Goal: Task Accomplishment & Management: Manage account settings

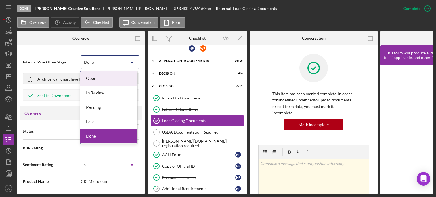
click at [100, 68] on div "Done" at bounding box center [103, 62] width 44 height 13
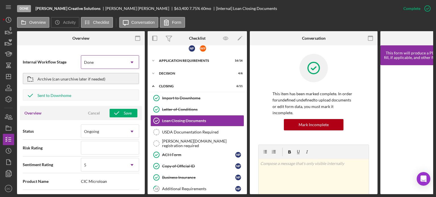
click at [100, 68] on div "Done" at bounding box center [103, 62] width 44 height 13
click at [125, 114] on div "Save" at bounding box center [128, 113] width 8 height 9
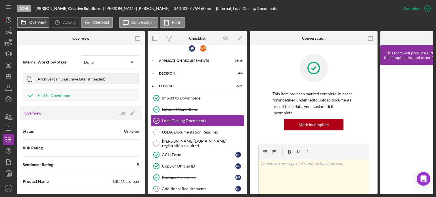
click at [35, 22] on label "Overview" at bounding box center [37, 22] width 16 height 5
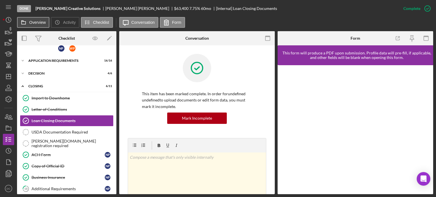
click at [31, 24] on label "Overview" at bounding box center [37, 22] width 16 height 5
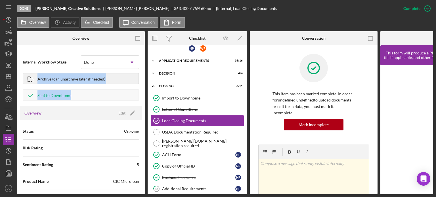
drag, startPoint x: 143, startPoint y: 56, endPoint x: 141, endPoint y: 108, distance: 52.3
click at [141, 108] on div "Internal Workflow Stage Done Icon/Dropdown Arrow Archive (can unarchive later i…" at bounding box center [81, 121] width 128 height 146
click at [10, 17] on icon "Icon/History" at bounding box center [8, 20] width 14 height 14
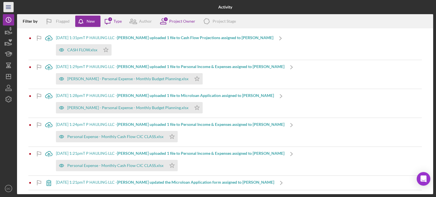
click at [8, 6] on icon "Icon/Menu" at bounding box center [8, 7] width 13 height 13
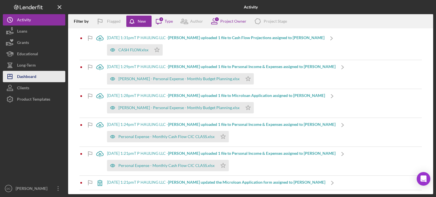
click at [23, 72] on div "Dashboard" at bounding box center [26, 77] width 19 height 13
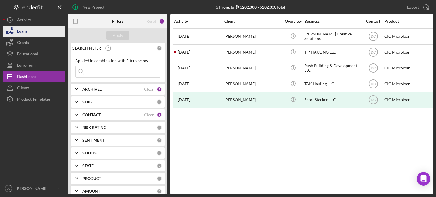
click at [30, 32] on button "Loans" at bounding box center [34, 31] width 62 height 11
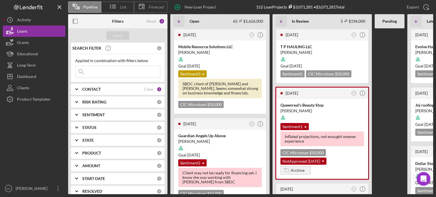
click at [137, 86] on div "CONTACT Clear 3" at bounding box center [122, 89] width 80 height 11
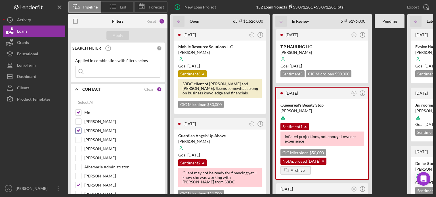
click at [77, 131] on input "[PERSON_NAME]" at bounding box center [79, 131] width 6 height 6
checkbox input "false"
click at [80, 185] on input "[PERSON_NAME]" at bounding box center [79, 186] width 6 height 6
checkbox input "false"
click at [127, 32] on button "Apply" at bounding box center [118, 35] width 23 height 9
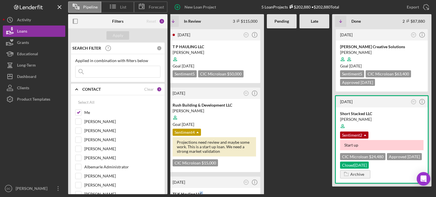
scroll to position [0, 39]
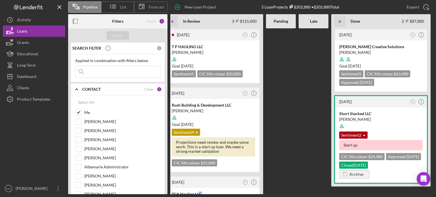
drag, startPoint x: 237, startPoint y: 195, endPoint x: 295, endPoint y: 190, distance: 57.9
click at [295, 190] on div "Pipeline List Forecast New Loan Project 5 Loan Projects $202,880 • $202,880 Tot…" at bounding box center [218, 98] width 436 height 197
click at [424, 101] on icon "Icon/Info" at bounding box center [421, 102] width 14 height 14
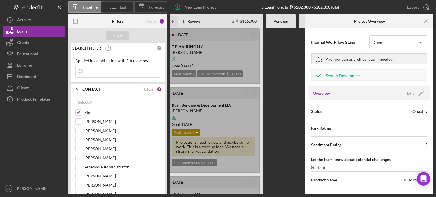
click at [411, 108] on div "Status Ongoing" at bounding box center [369, 112] width 116 height 14
click at [412, 92] on div "Edit" at bounding box center [410, 93] width 7 height 9
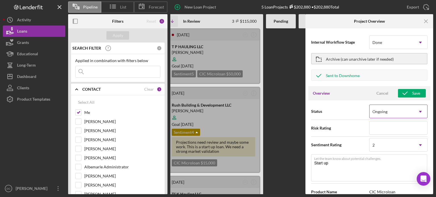
click at [410, 116] on div "Ongoing" at bounding box center [392, 111] width 44 height 13
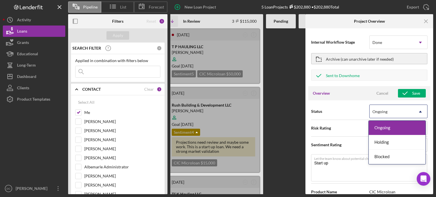
click at [388, 130] on div "Ongoing" at bounding box center [397, 128] width 57 height 14
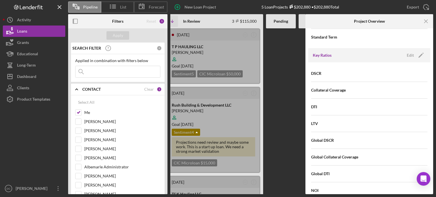
scroll to position [409, 0]
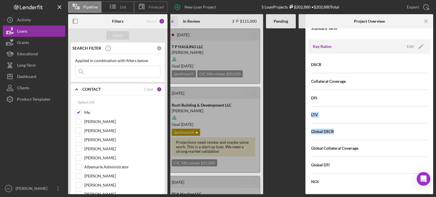
drag, startPoint x: 435, startPoint y: 103, endPoint x: 435, endPoint y: 122, distance: 19.0
click at [435, 122] on div "Pipeline List Forecast New Loan Project 5 Loan Projects $202,880 • $202,880 Tot…" at bounding box center [218, 98] width 436 height 197
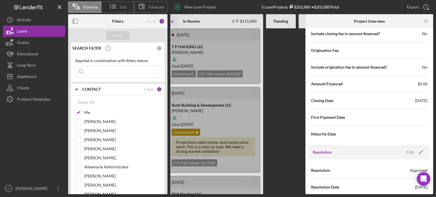
scroll to position [696, 0]
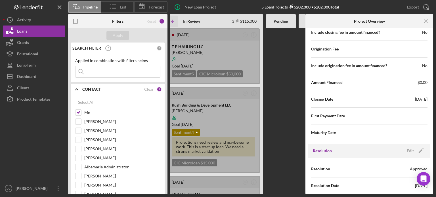
click at [270, 76] on div at bounding box center [281, 111] width 30 height 166
click at [427, 25] on icon "Icon/Menu Close" at bounding box center [426, 21] width 13 height 13
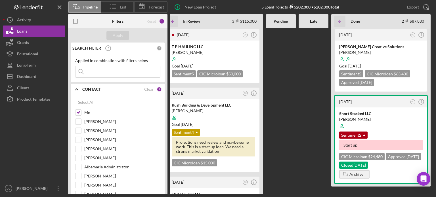
scroll to position [0, 0]
click at [424, 36] on icon "Icon/Info" at bounding box center [421, 35] width 14 height 14
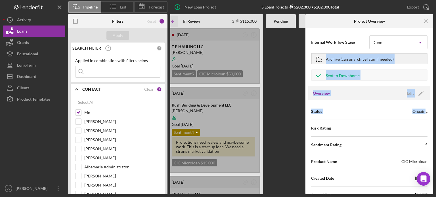
drag, startPoint x: 434, startPoint y: 42, endPoint x: 425, endPoint y: 110, distance: 68.4
click at [425, 110] on div "Pipeline List Forecast New Loan Project 5 Loan Projects $202,880 • $202,880 Tot…" at bounding box center [218, 98] width 436 height 197
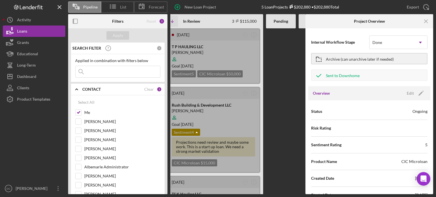
click at [434, 43] on div "Pipeline List Forecast New Loan Project 5 Loan Projects $202,880 • $202,880 Tot…" at bounding box center [218, 98] width 436 height 197
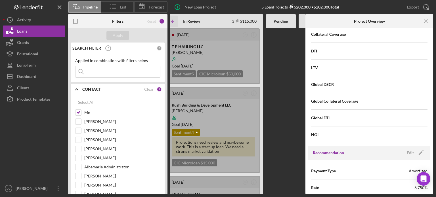
scroll to position [341, 0]
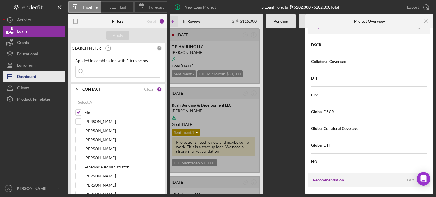
click at [35, 77] on div "Dashboard" at bounding box center [26, 77] width 19 height 13
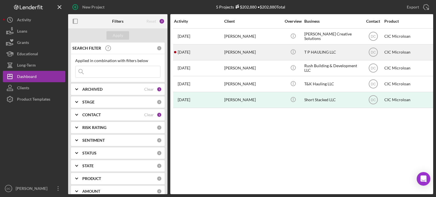
click at [211, 57] on div "[DATE] [PERSON_NAME]" at bounding box center [199, 52] width 50 height 15
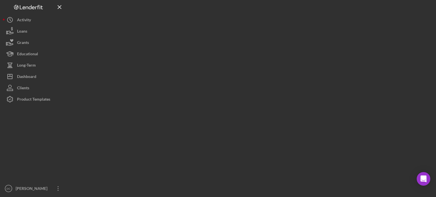
click at [211, 57] on div at bounding box center [250, 97] width 365 height 195
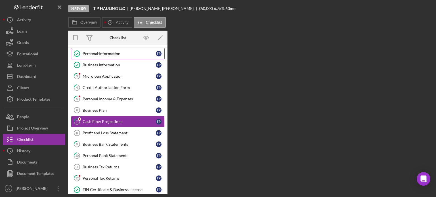
scroll to position [12, 0]
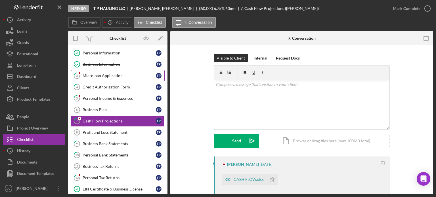
click at [102, 76] on div "Microloan Application" at bounding box center [119, 76] width 73 height 5
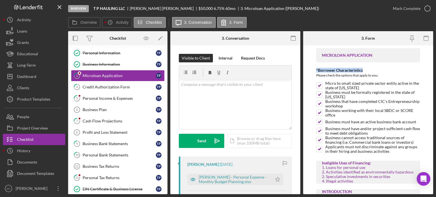
drag, startPoint x: 434, startPoint y: 52, endPoint x: 434, endPoint y: 72, distance: 20.2
click at [434, 72] on div "In Review T P HAULING LLC [PERSON_NAME] $50,000 $50,000 6.75 % 60 mo 3. Microlo…" at bounding box center [218, 98] width 436 height 197
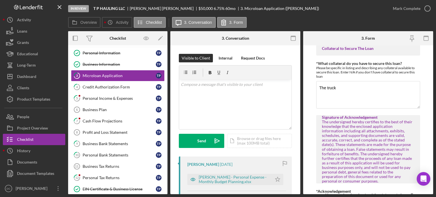
scroll to position [1494, 0]
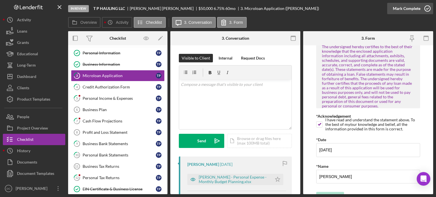
click at [429, 9] on icon "button" at bounding box center [428, 8] width 14 height 14
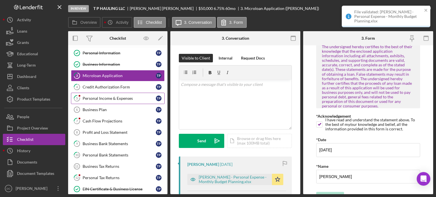
scroll to position [1517, 0]
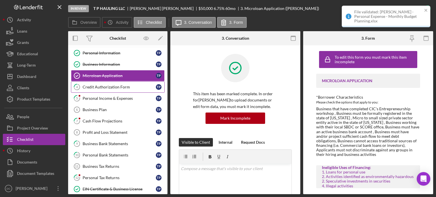
click at [85, 85] on div "Credit Authorization Form" at bounding box center [119, 87] width 73 height 5
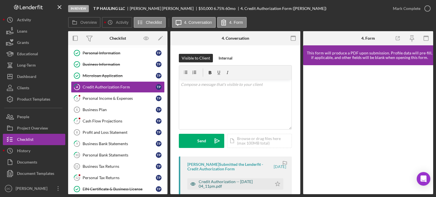
click at [241, 184] on div "Credit Authorization -- [DATE] 04_11pm.pdf" at bounding box center [234, 184] width 70 height 9
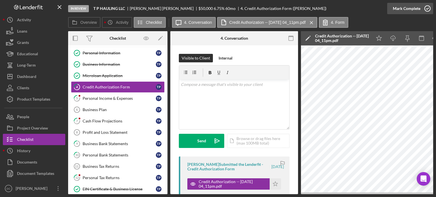
click at [431, 11] on icon "button" at bounding box center [428, 8] width 14 height 14
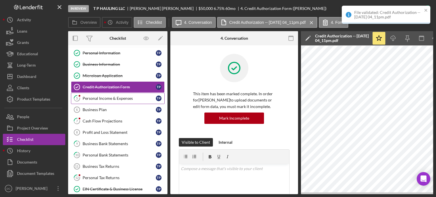
click at [133, 98] on div "Personal Income & Expenses" at bounding box center [119, 98] width 73 height 5
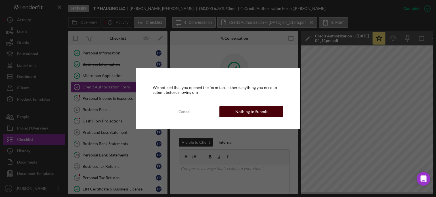
click at [234, 114] on button "Nothing to Submit" at bounding box center [252, 111] width 64 height 11
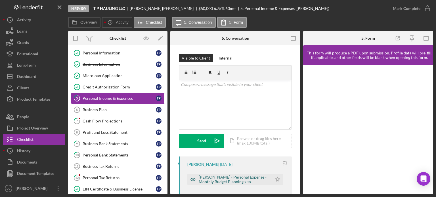
click at [220, 178] on div "[PERSON_NAME] - Personal Expense - Monthly Budget Planning.xlsx" at bounding box center [234, 179] width 70 height 9
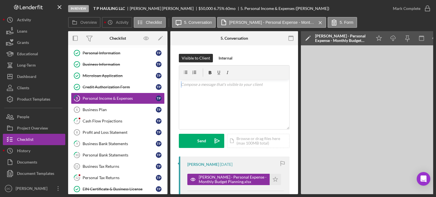
drag, startPoint x: 296, startPoint y: 79, endPoint x: 296, endPoint y: 124, distance: 44.3
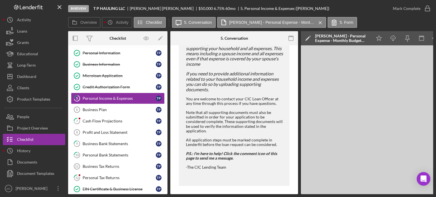
scroll to position [342, 0]
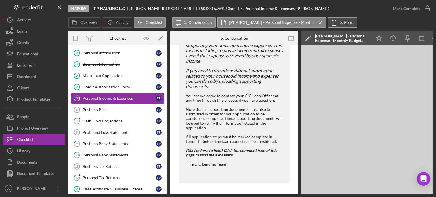
click at [336, 25] on icon at bounding box center [334, 22] width 14 height 14
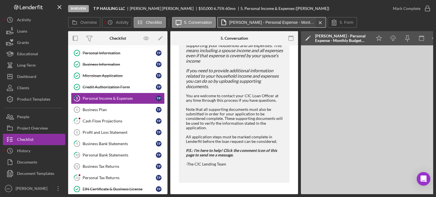
click at [320, 24] on icon "Icon/Menu Close" at bounding box center [321, 23] width 10 height 14
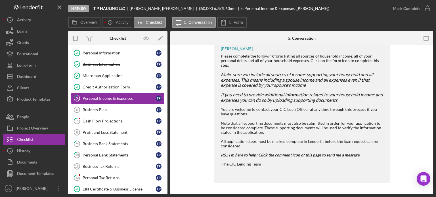
scroll to position [297, 0]
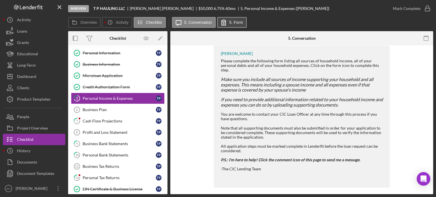
click at [230, 24] on label "5. Form" at bounding box center [236, 22] width 14 height 5
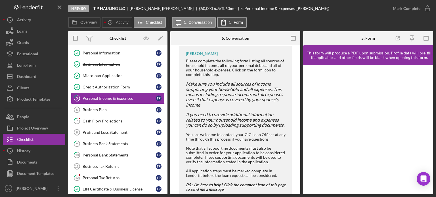
scroll to position [336, 0]
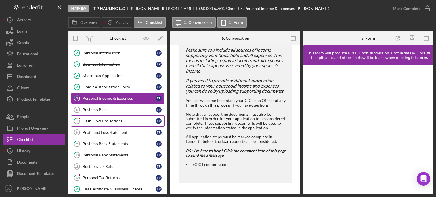
click at [90, 119] on div "Cash Flow Projections" at bounding box center [119, 121] width 73 height 5
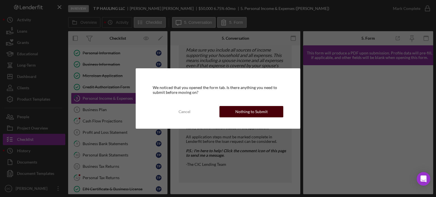
click at [247, 108] on div "Nothing to Submit" at bounding box center [251, 111] width 32 height 11
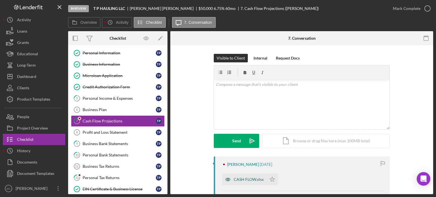
click at [238, 179] on div "CASH FLOW.xlsx" at bounding box center [249, 180] width 30 height 5
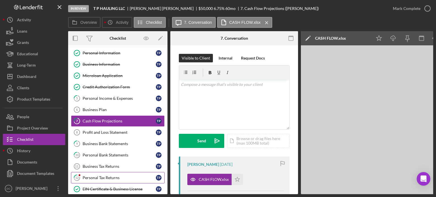
click at [91, 177] on div "Personal Tax Returns" at bounding box center [119, 178] width 73 height 5
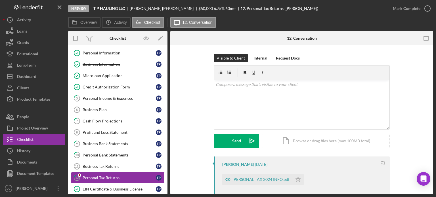
click at [435, 86] on div "In Review T P HAULING LLC [PERSON_NAME] $50,000 $50,000 6.75 % 60 mo 12. Person…" at bounding box center [218, 98] width 436 height 197
click at [287, 107] on div "v Color teal Color pink Remove color Add row above Add row below Add column bef…" at bounding box center [302, 105] width 176 height 50
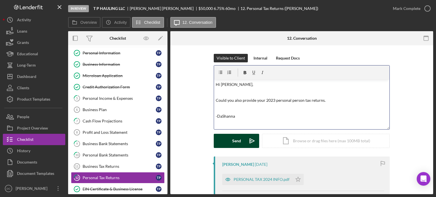
click at [231, 143] on button "Send Icon/icon-invite-send" at bounding box center [236, 141] width 45 height 14
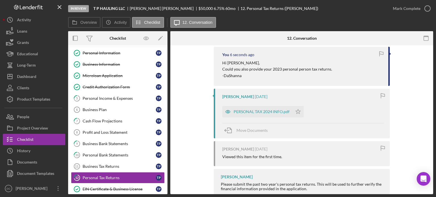
scroll to position [106, 0]
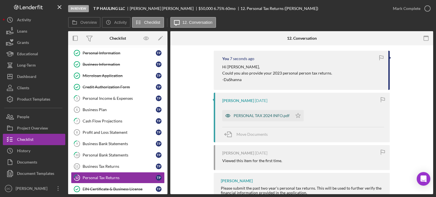
click at [261, 116] on div "PERSONAL TAX 2024 INFO.pdf" at bounding box center [262, 116] width 56 height 5
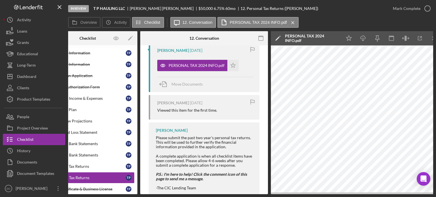
scroll to position [0, 38]
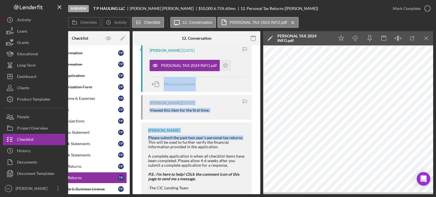
drag, startPoint x: 261, startPoint y: 124, endPoint x: 260, endPoint y: 54, distance: 69.6
click at [260, 54] on div "Overview Internal Workflow Stage In Review Icon/Dropdown Arrow Archive (can una…" at bounding box center [250, 112] width 365 height 163
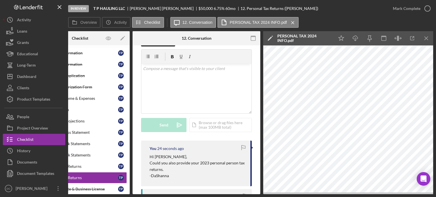
scroll to position [14, 0]
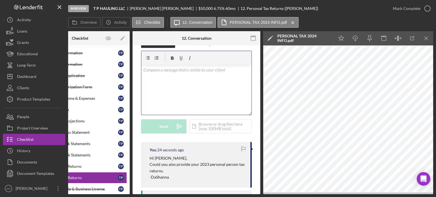
click at [201, 76] on div "v Color teal Color pink Remove color Add row above Add row below Add column bef…" at bounding box center [196, 90] width 110 height 50
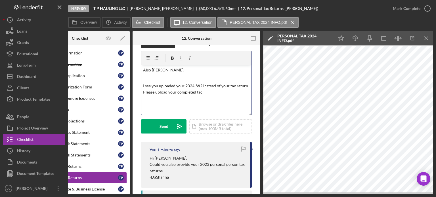
click at [204, 75] on p at bounding box center [196, 78] width 107 height 6
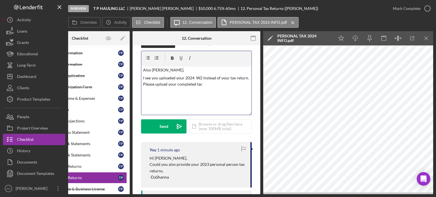
click at [218, 87] on p "I see you uploaded your 2024 W2 instead of your tax return. Please upload your …" at bounding box center [196, 81] width 107 height 13
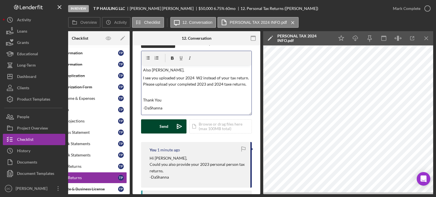
click at [168, 129] on button "Send Icon/icon-invite-send" at bounding box center [163, 127] width 45 height 14
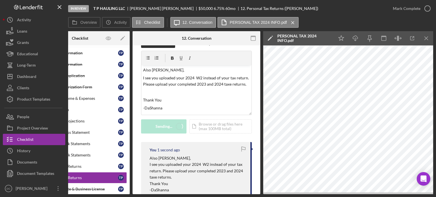
scroll to position [0, 0]
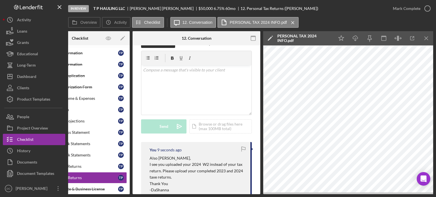
click at [109, 196] on div "In Review T P HAULING LLC [PERSON_NAME] $50,000 $50,000 6.75 % 60 mo 12. Person…" at bounding box center [218, 98] width 436 height 197
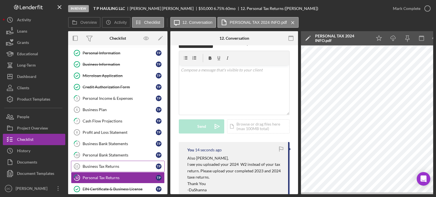
click at [109, 168] on link "Business Tax Returns 11 Business Tax Returns T P" at bounding box center [118, 166] width 94 height 11
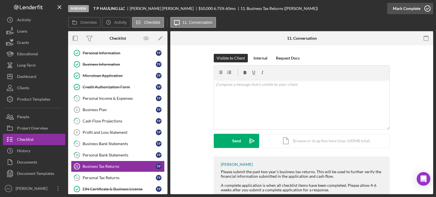
click at [432, 8] on div "Mark Complete" at bounding box center [410, 8] width 46 height 17
click at [277, 159] on div "[PERSON_NAME] Please submit the past two year's business tax returns. This will…" at bounding box center [302, 187] width 176 height 61
click at [275, 175] on div "Please submit the past two year's business tax returns. This will be used to fu…" at bounding box center [302, 181] width 163 height 23
click at [425, 11] on icon "button" at bounding box center [428, 8] width 14 height 14
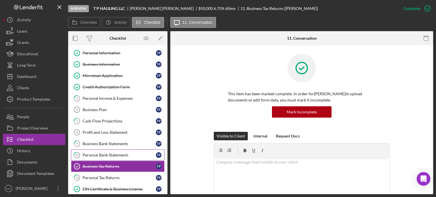
click at [118, 155] on div "Personal Bank Statements" at bounding box center [119, 155] width 73 height 5
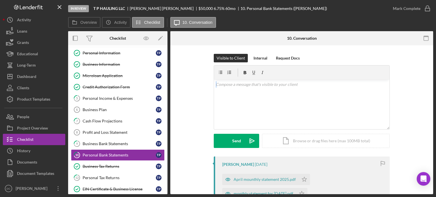
drag, startPoint x: 433, startPoint y: 70, endPoint x: 433, endPoint y: 104, distance: 33.5
click at [433, 104] on div "In Review T P HAULING LLC [PERSON_NAME] $50,000 $50,000 6.75 % 60 mo 10. Person…" at bounding box center [218, 98] width 436 height 197
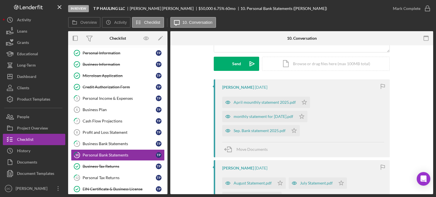
scroll to position [76, 0]
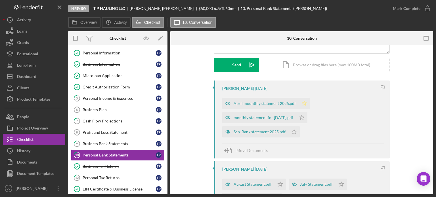
click at [306, 103] on icon "Icon/Star" at bounding box center [304, 103] width 11 height 11
click at [428, 9] on icon "button" at bounding box center [428, 8] width 14 height 14
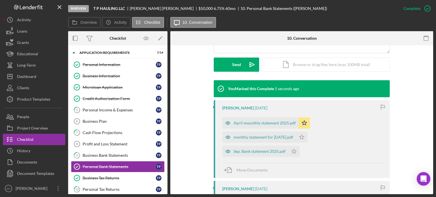
scroll to position [0, 0]
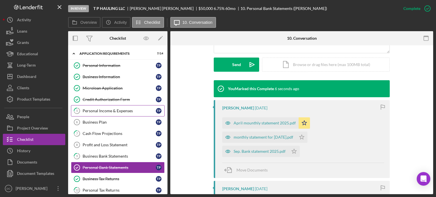
click at [117, 110] on div "Personal Income & Expenses" at bounding box center [119, 111] width 73 height 5
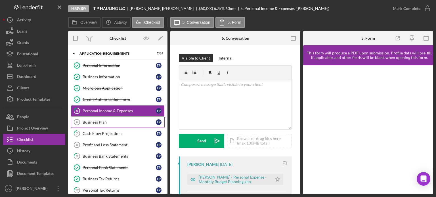
click at [116, 120] on div "Business Plan" at bounding box center [119, 122] width 73 height 5
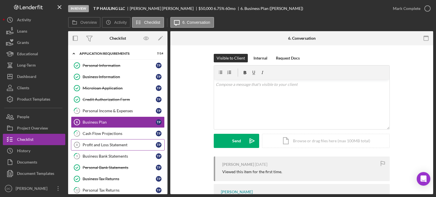
click at [115, 141] on link "Profit and Loss Statement 8 Profit and Loss Statement T P" at bounding box center [118, 144] width 94 height 11
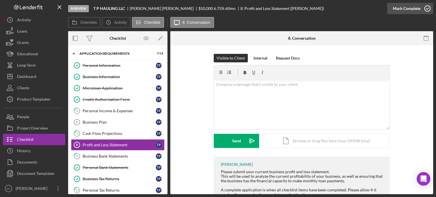
click at [428, 12] on icon "button" at bounding box center [428, 8] width 14 height 14
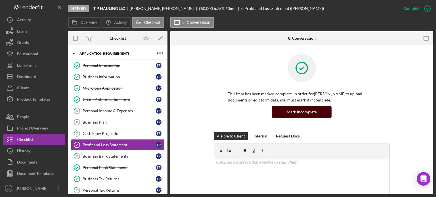
click at [300, 111] on div "Mark Incomplete" at bounding box center [302, 112] width 30 height 11
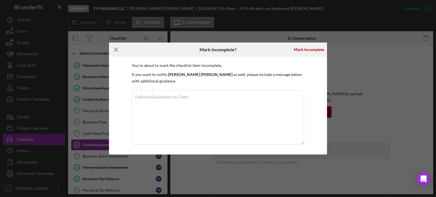
click at [113, 51] on icon "Icon/Menu Close" at bounding box center [116, 50] width 14 height 14
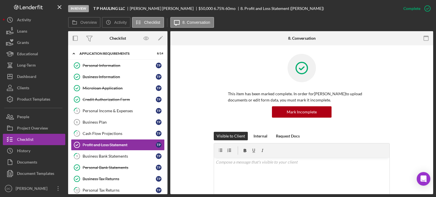
drag, startPoint x: 168, startPoint y: 110, endPoint x: 164, endPoint y: 143, distance: 32.4
click at [164, 143] on div "Overview Internal Workflow Stage In Review Icon/Dropdown Arrow Archive (can una…" at bounding box center [250, 112] width 365 height 163
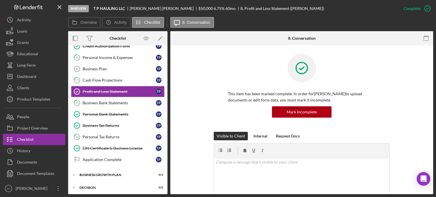
scroll to position [80, 0]
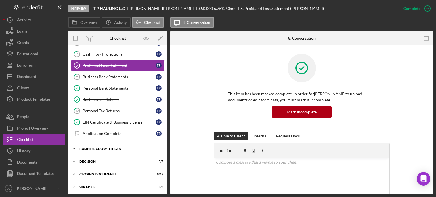
click at [124, 147] on div "Business Growth Plan" at bounding box center [120, 148] width 81 height 3
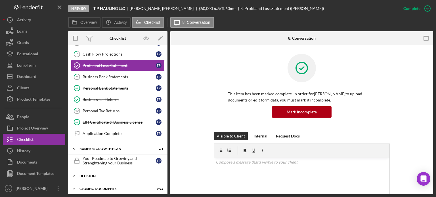
click at [96, 176] on div "Decision" at bounding box center [120, 176] width 81 height 3
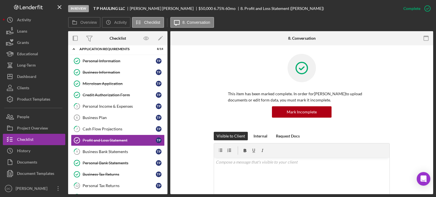
scroll to position [0, 0]
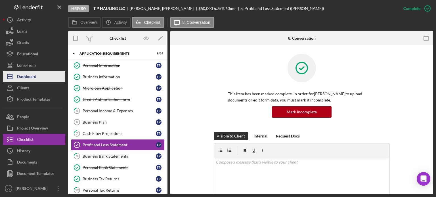
click at [28, 75] on div "Dashboard" at bounding box center [26, 77] width 19 height 13
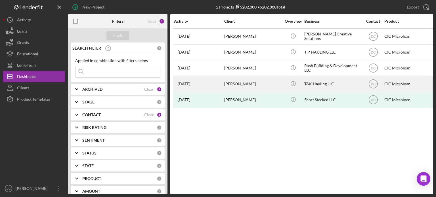
click at [229, 83] on div "[PERSON_NAME]" at bounding box center [252, 84] width 57 height 15
